Goal: Check status

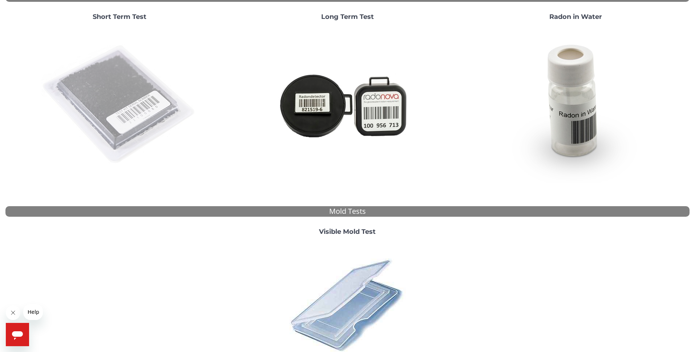
scroll to position [78, 0]
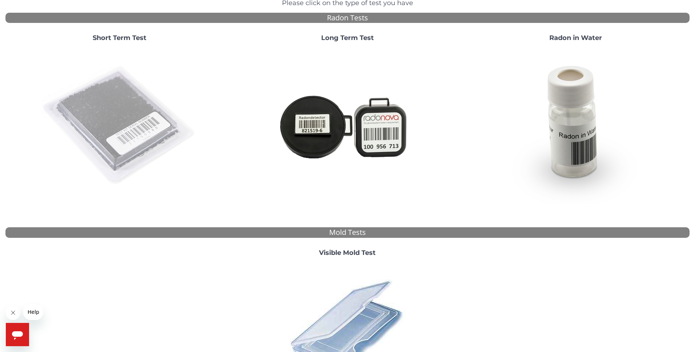
click at [127, 111] on img at bounding box center [119, 126] width 156 height 156
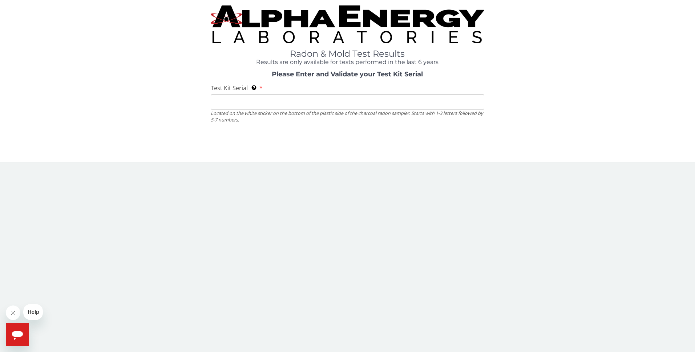
scroll to position [0, 0]
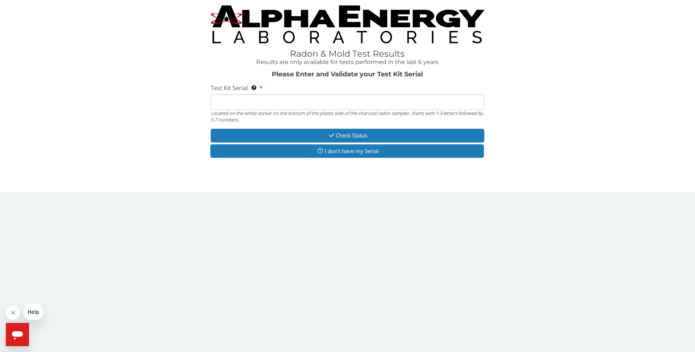
click at [244, 105] on input "Test Kit Serial Located on the white sticker on the bottom of the plastic side …" at bounding box center [347, 102] width 273 height 16
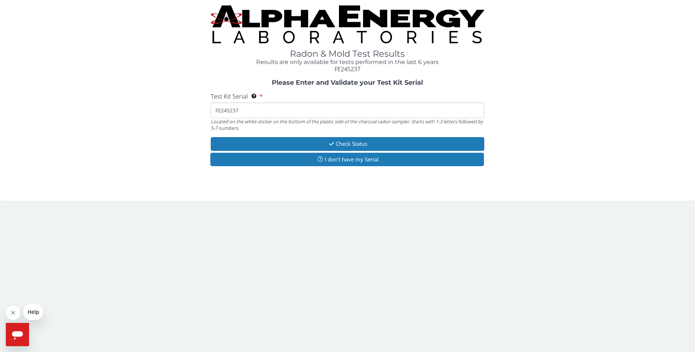
type input "FE245237"
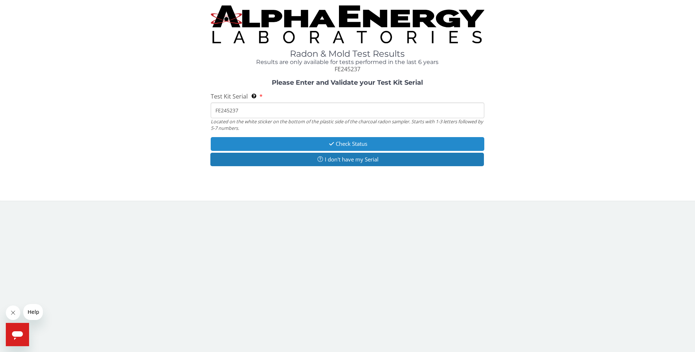
click at [336, 147] on button "Check Status" at bounding box center [347, 143] width 273 height 13
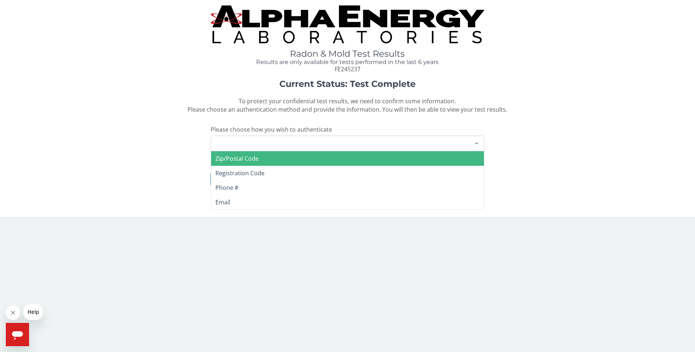
click at [336, 144] on div "Please make a selection" at bounding box center [347, 143] width 273 height 16
click at [323, 158] on span "Zip/Postal Code" at bounding box center [347, 158] width 273 height 15
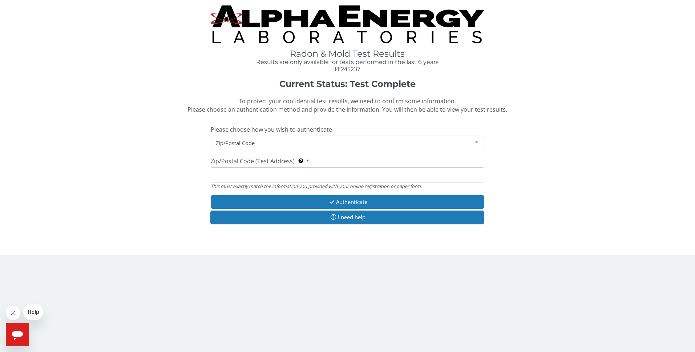
click at [273, 178] on input "Zip/Postal Code (Test Address) This must exactly match the information you prov…" at bounding box center [347, 175] width 273 height 16
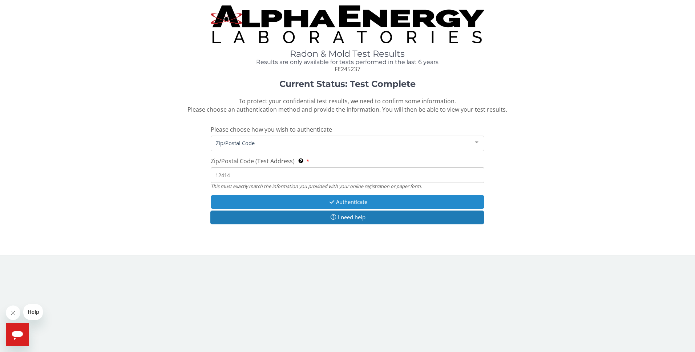
type input "12414"
click at [362, 200] on button "Authenticate" at bounding box center [347, 201] width 273 height 13
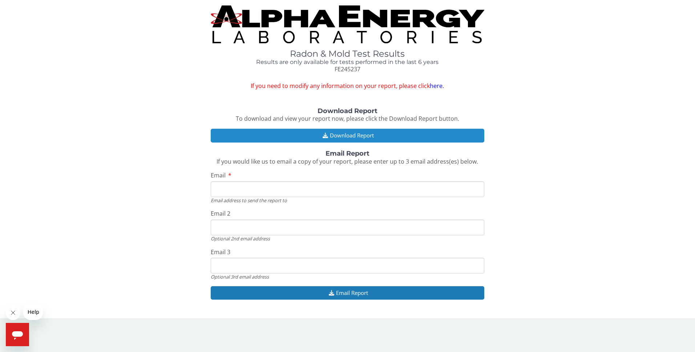
click at [367, 136] on button "Download Report" at bounding box center [347, 135] width 273 height 13
